Goal: Task Accomplishment & Management: Manage account settings

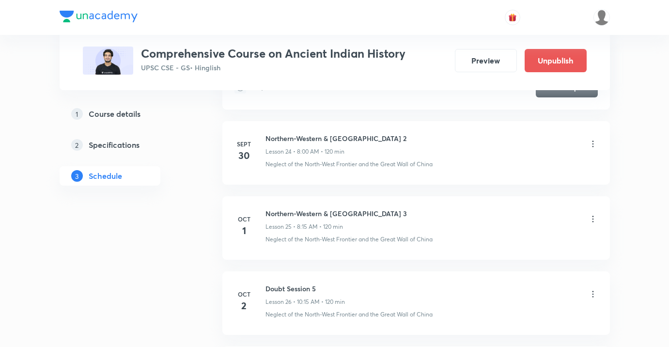
scroll to position [2479, 0]
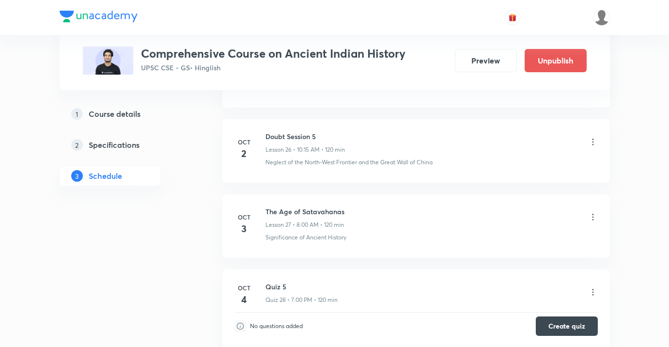
click at [591, 220] on icon at bounding box center [593, 217] width 10 height 10
click at [514, 238] on li "Edit" at bounding box center [545, 242] width 106 height 18
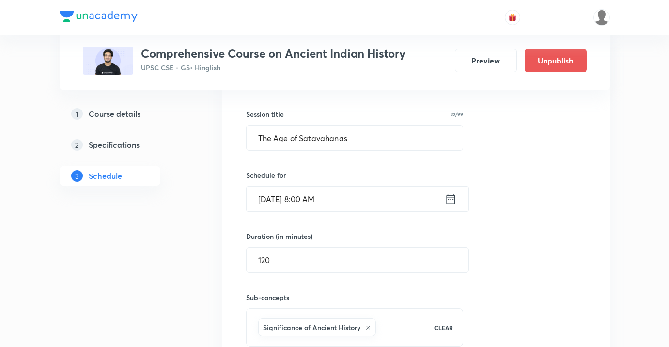
scroll to position [2250, 0]
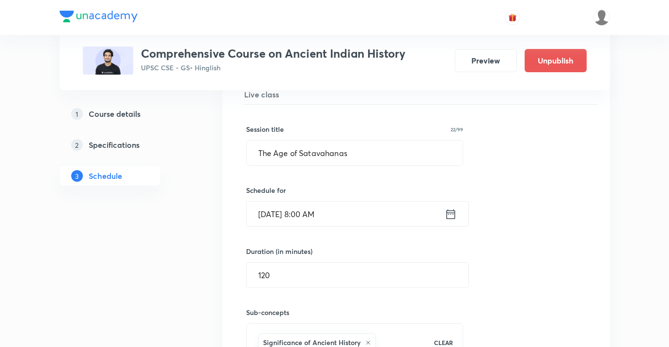
click at [396, 217] on input "[DATE] 8:00 AM" at bounding box center [346, 214] width 198 height 25
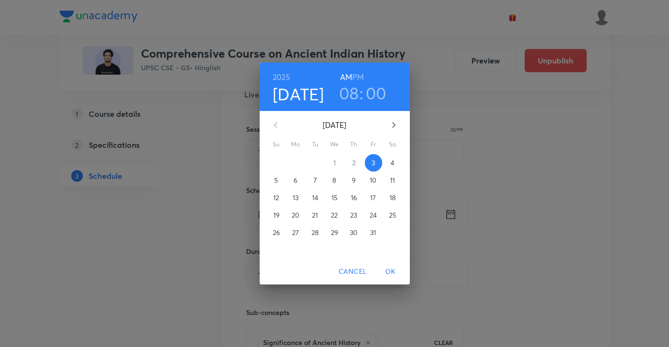
click at [351, 89] on h3 "08" at bounding box center [349, 93] width 20 height 20
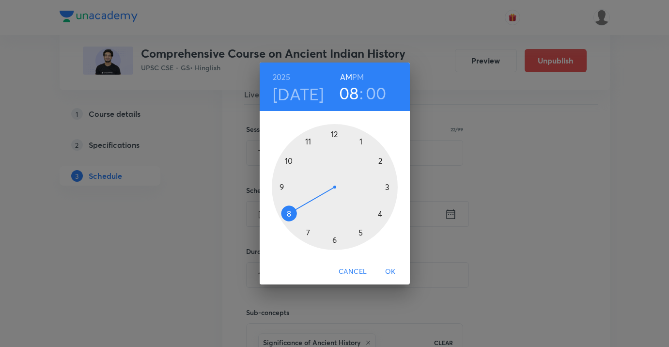
click at [335, 240] on div at bounding box center [335, 187] width 126 height 126
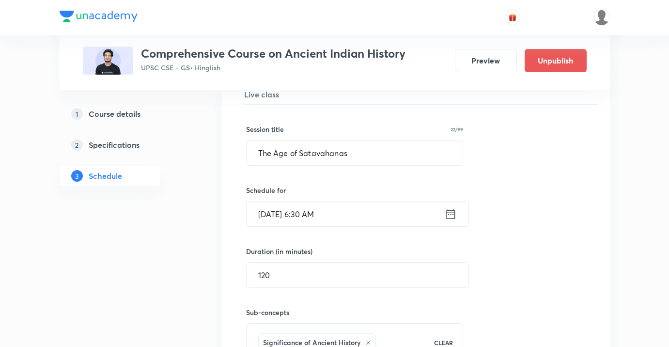
click at [343, 220] on input "[DATE] 6:30 AM" at bounding box center [346, 214] width 198 height 25
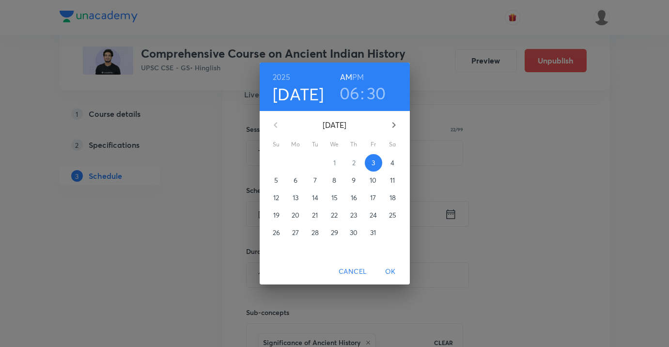
click at [359, 79] on h6 "PM" at bounding box center [358, 77] width 12 height 14
click at [393, 268] on span "OK" at bounding box center [390, 272] width 23 height 12
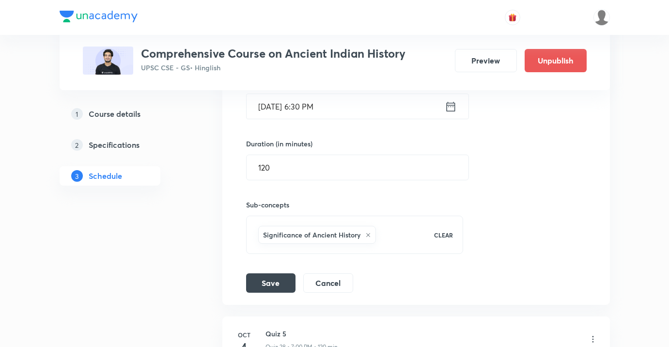
scroll to position [2424, 0]
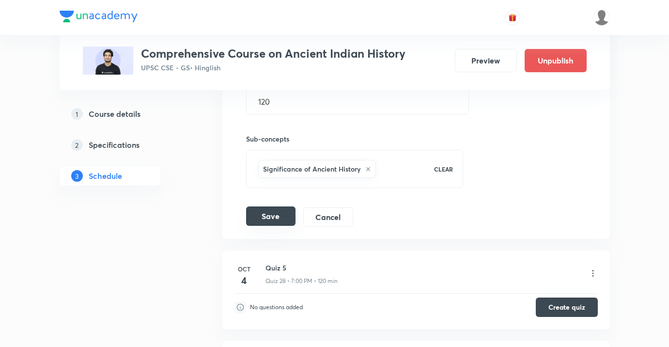
click at [281, 219] on button "Save" at bounding box center [270, 215] width 49 height 19
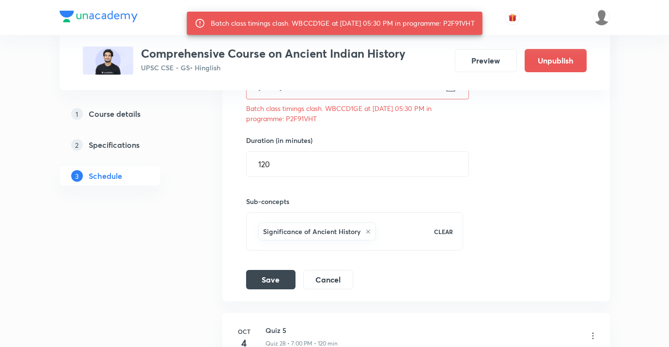
scroll to position [2338, 0]
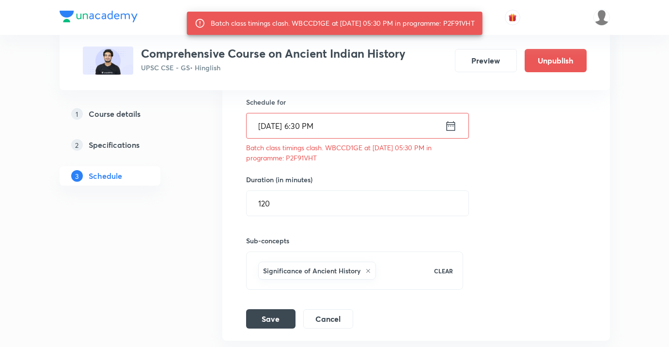
click at [322, 131] on input "[DATE] 6:30 PM" at bounding box center [346, 125] width 198 height 25
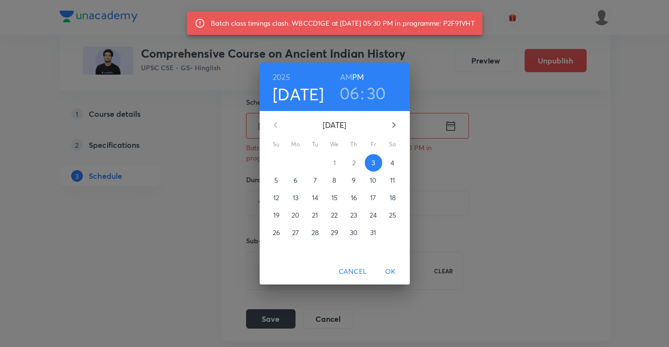
click at [348, 94] on h3 "06" at bounding box center [350, 93] width 20 height 20
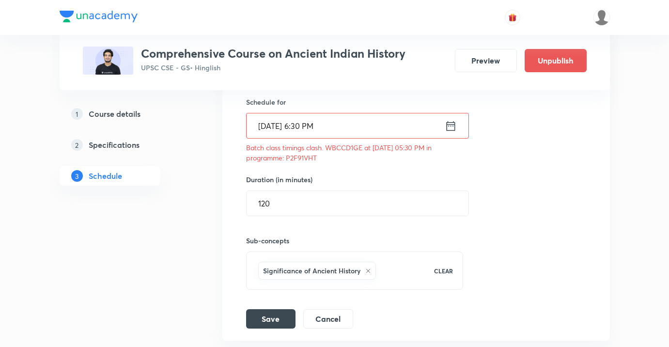
click at [346, 133] on input "[DATE] 6:30 PM" at bounding box center [346, 125] width 198 height 25
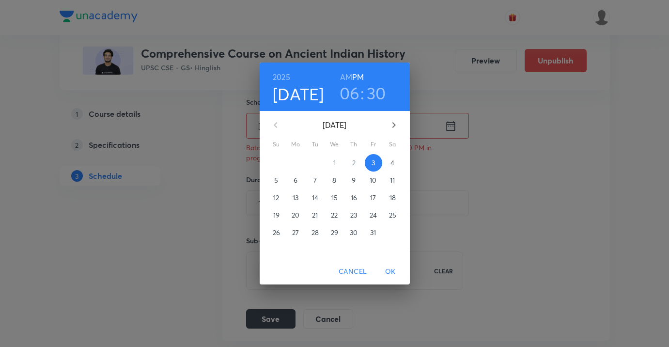
click at [356, 93] on h3 "06" at bounding box center [350, 93] width 20 height 20
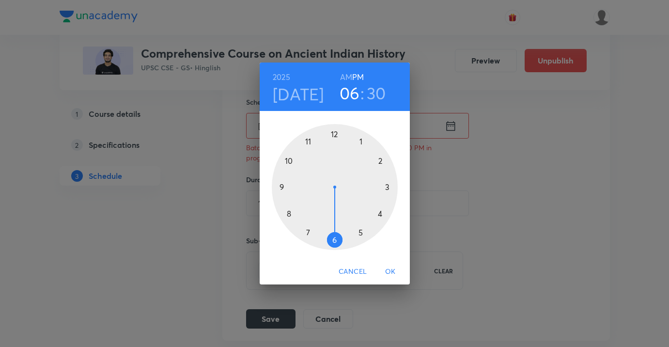
click at [309, 230] on div at bounding box center [335, 187] width 126 height 126
click at [384, 266] on span "OK" at bounding box center [390, 272] width 23 height 12
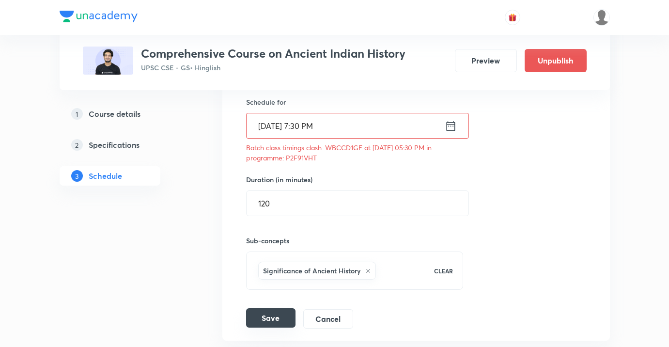
click at [272, 311] on button "Save" at bounding box center [270, 317] width 49 height 19
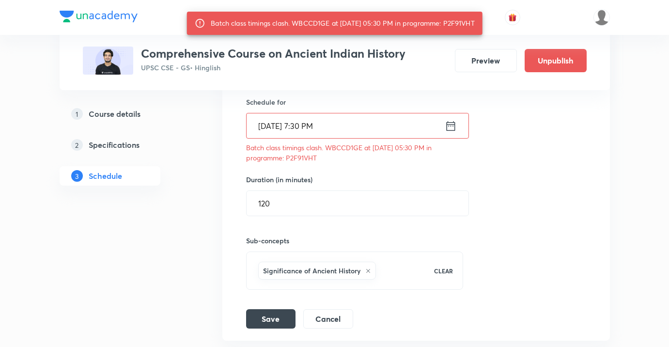
click at [347, 132] on input "[DATE] 7:30 PM" at bounding box center [346, 125] width 198 height 25
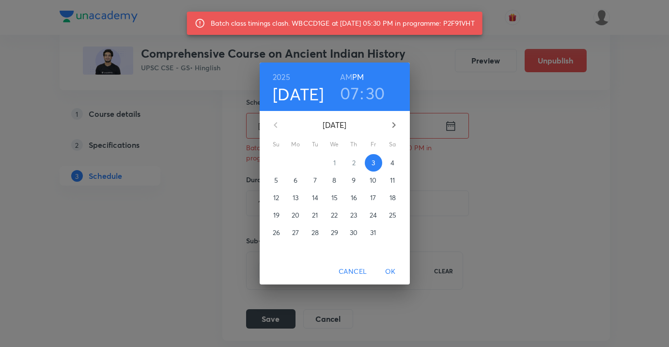
click at [379, 91] on h3 "30" at bounding box center [375, 93] width 19 height 20
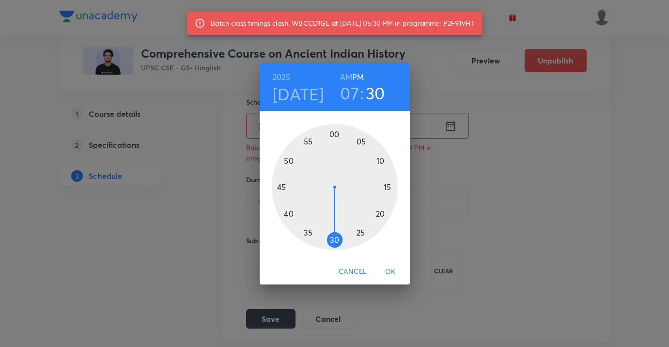
click at [308, 232] on div at bounding box center [335, 187] width 126 height 126
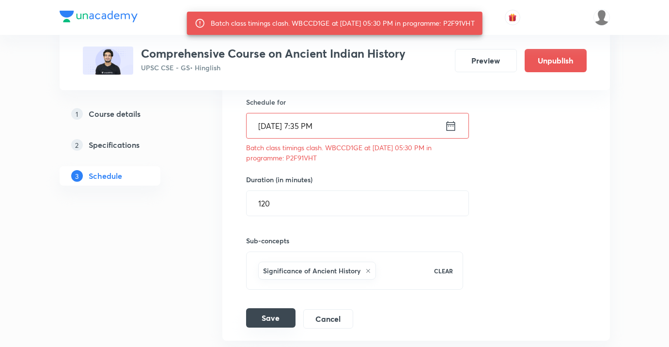
click at [282, 322] on button "Save" at bounding box center [270, 317] width 49 height 19
click at [356, 131] on input "[DATE] 7:35 PM" at bounding box center [346, 125] width 198 height 25
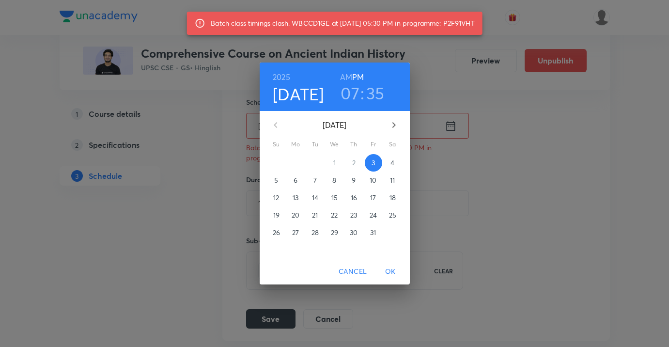
click at [377, 98] on h3 "35" at bounding box center [375, 93] width 18 height 20
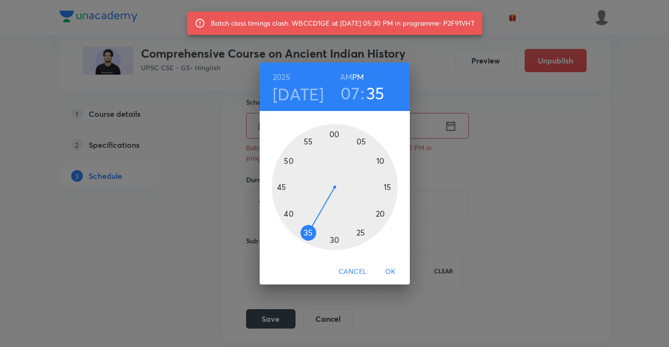
click at [290, 210] on div at bounding box center [335, 187] width 126 height 126
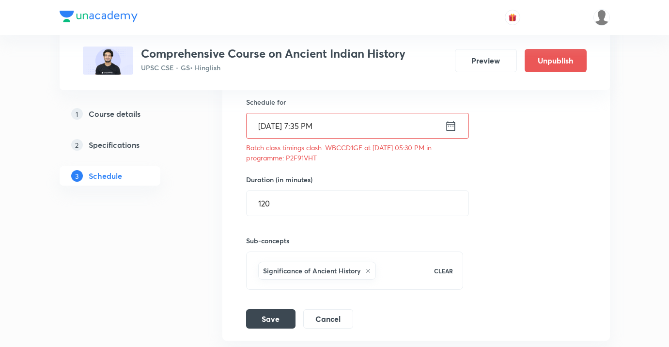
click at [323, 133] on input "[DATE] 7:35 PM" at bounding box center [346, 125] width 198 height 25
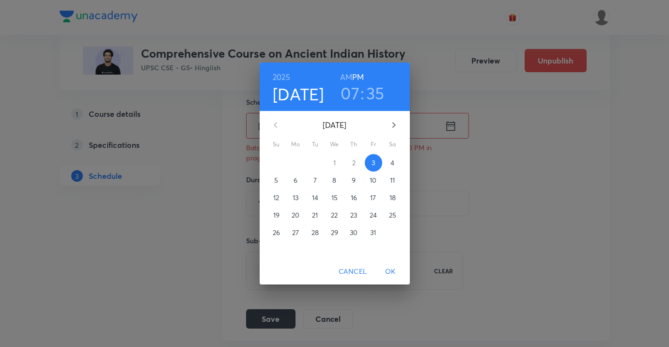
click at [378, 95] on h3 "35" at bounding box center [375, 93] width 18 height 20
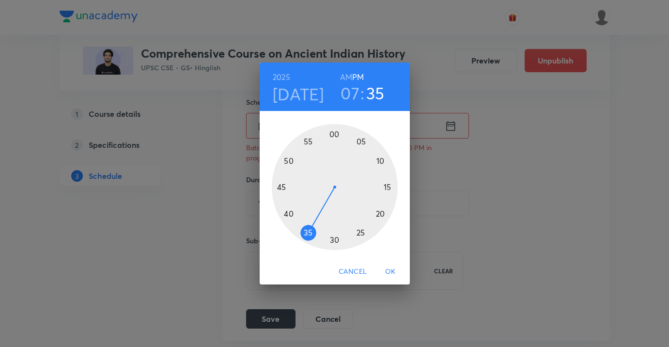
click at [287, 213] on div at bounding box center [335, 187] width 126 height 126
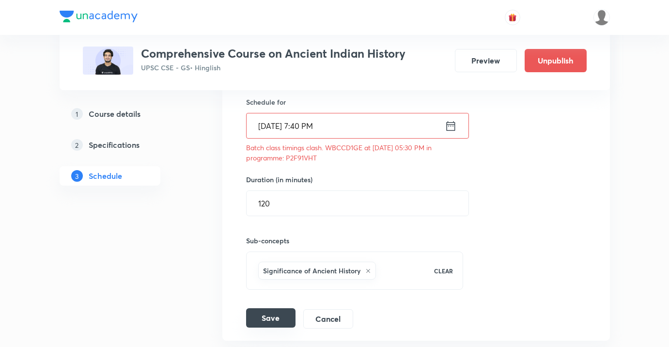
click at [279, 313] on button "Save" at bounding box center [270, 317] width 49 height 19
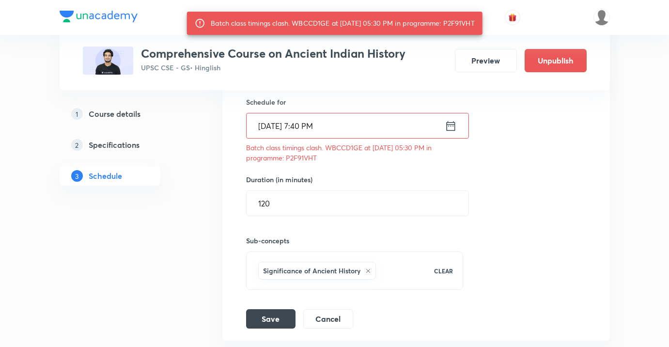
click at [353, 128] on input "[DATE] 7:40 PM" at bounding box center [346, 125] width 198 height 25
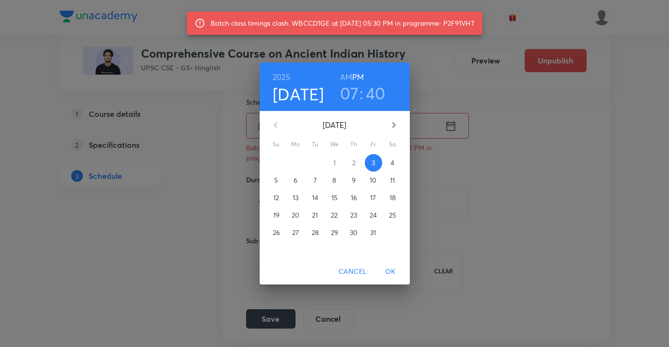
click at [352, 95] on h3 "07" at bounding box center [349, 93] width 19 height 20
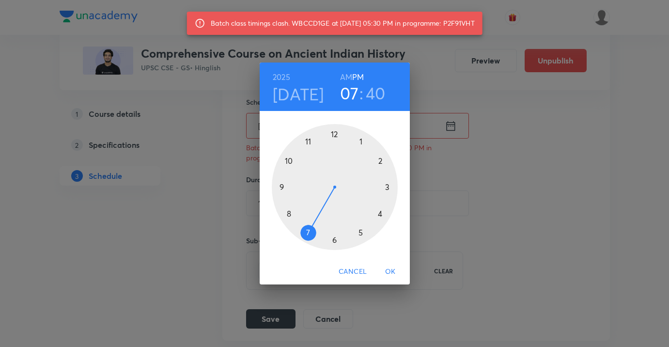
click at [289, 215] on div at bounding box center [335, 187] width 126 height 126
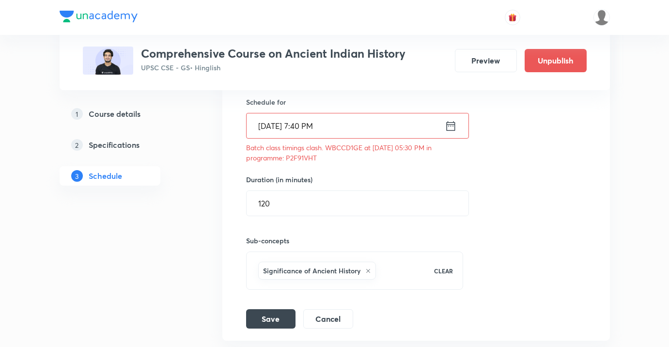
click at [337, 129] on input "[DATE] 7:40 PM" at bounding box center [346, 125] width 198 height 25
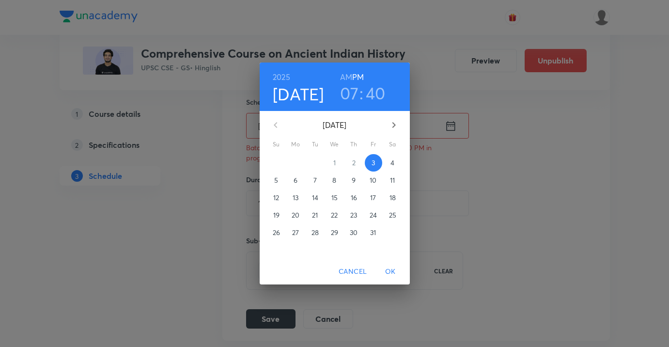
click at [352, 95] on h3 "07" at bounding box center [349, 93] width 19 height 20
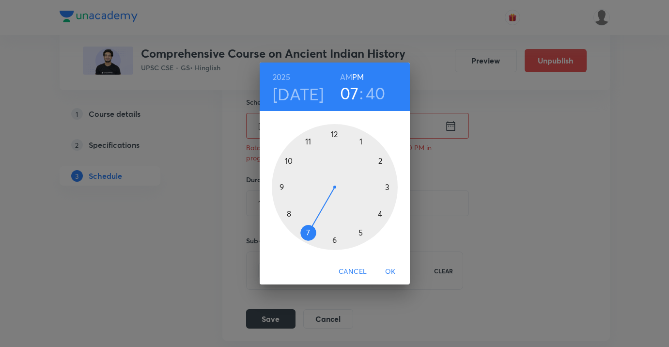
click at [287, 212] on div at bounding box center [335, 187] width 126 height 126
click at [332, 133] on div at bounding box center [335, 187] width 126 height 126
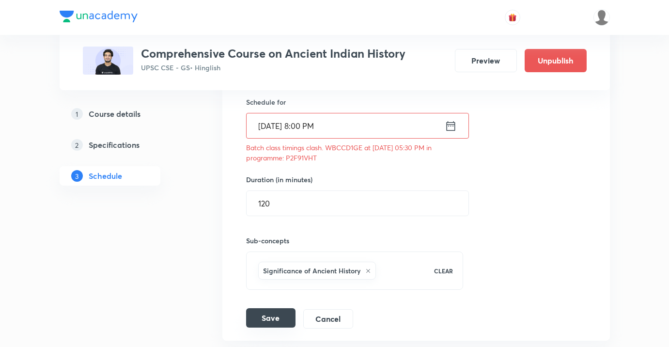
click at [282, 321] on button "Save" at bounding box center [270, 317] width 49 height 19
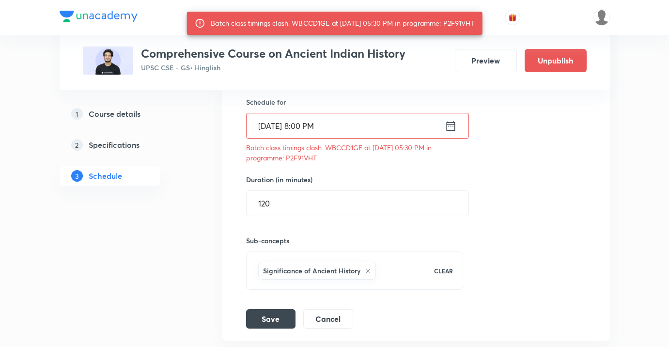
click at [352, 132] on input "[DATE] 8:00 PM" at bounding box center [346, 125] width 198 height 25
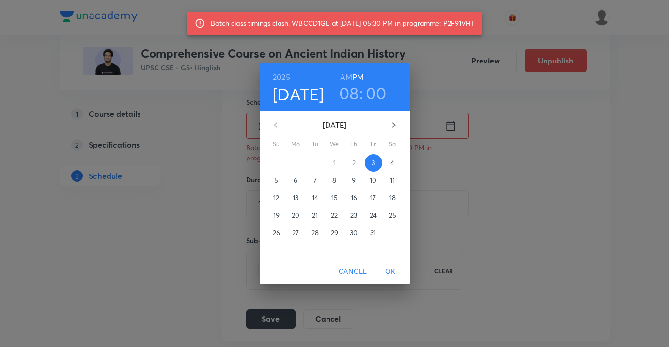
click at [375, 99] on h3 "00" at bounding box center [376, 93] width 21 height 20
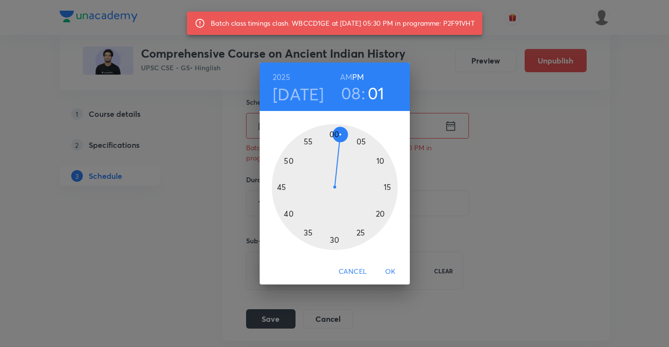
click at [338, 132] on div at bounding box center [335, 187] width 126 height 126
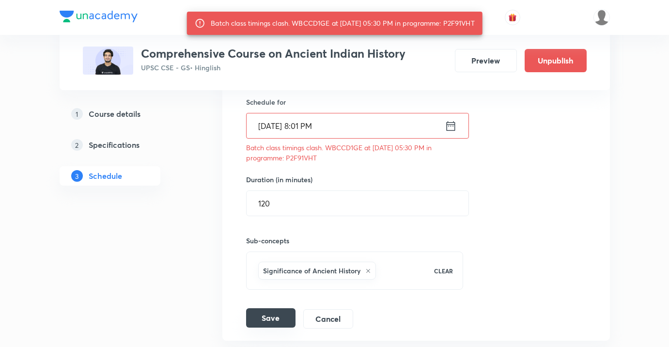
click at [278, 319] on button "Save" at bounding box center [270, 317] width 49 height 19
click at [358, 133] on input "[DATE] 8:01 PM" at bounding box center [346, 125] width 198 height 25
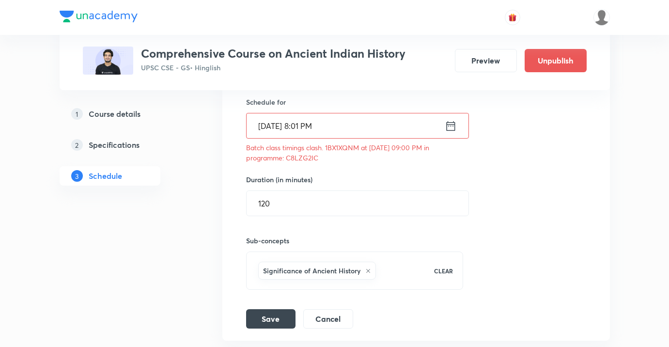
click at [353, 134] on input "[DATE] 8:01 PM" at bounding box center [346, 125] width 198 height 25
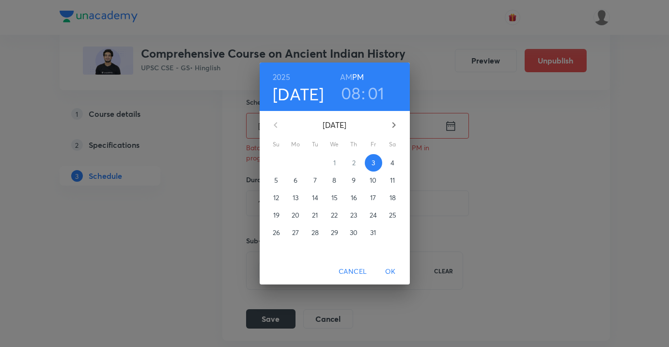
click at [352, 89] on h3 "08" at bounding box center [351, 93] width 20 height 20
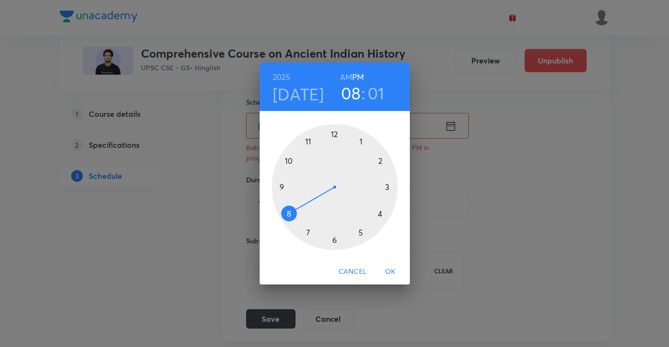
click at [387, 180] on div at bounding box center [335, 187] width 126 height 126
click at [331, 239] on div at bounding box center [335, 187] width 126 height 126
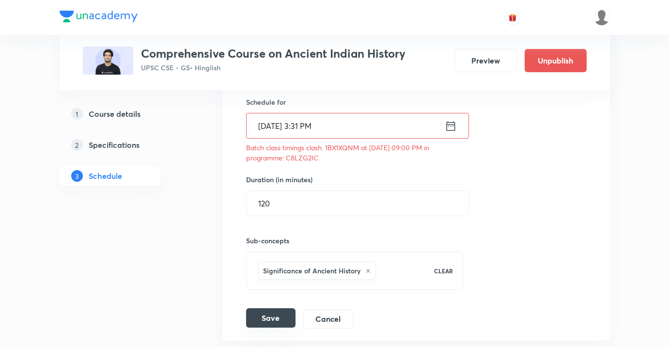
click at [286, 317] on button "Save" at bounding box center [270, 317] width 49 height 19
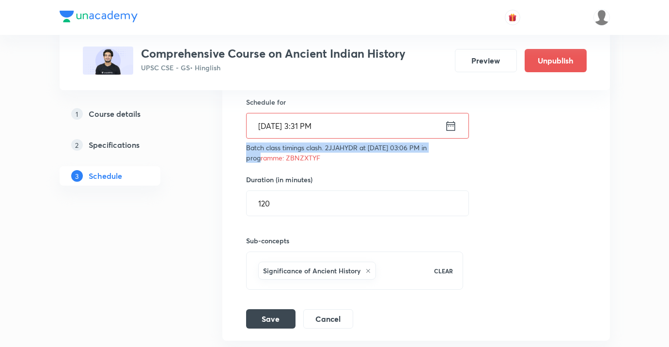
click at [514, 143] on div "Session title 22/99 The Age of Satavahanas ​ Schedule for [DATE] 3:31 PM ​ Batc…" at bounding box center [416, 172] width 340 height 312
